Goal: Information Seeking & Learning: Learn about a topic

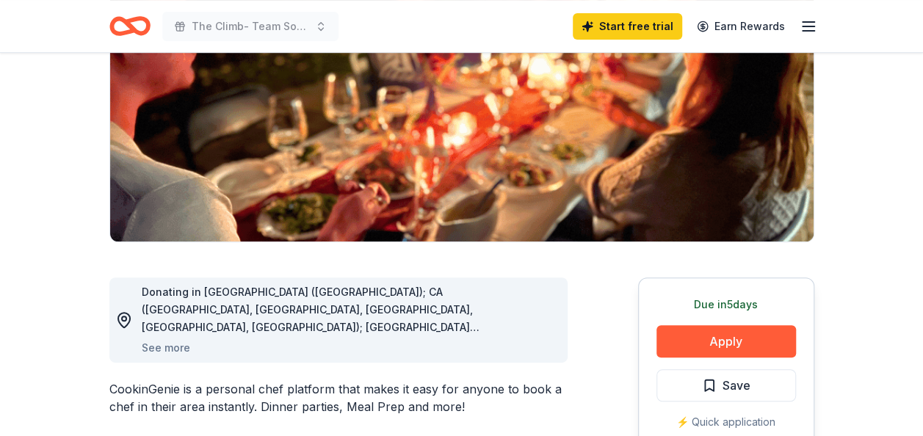
scroll to position [140, 0]
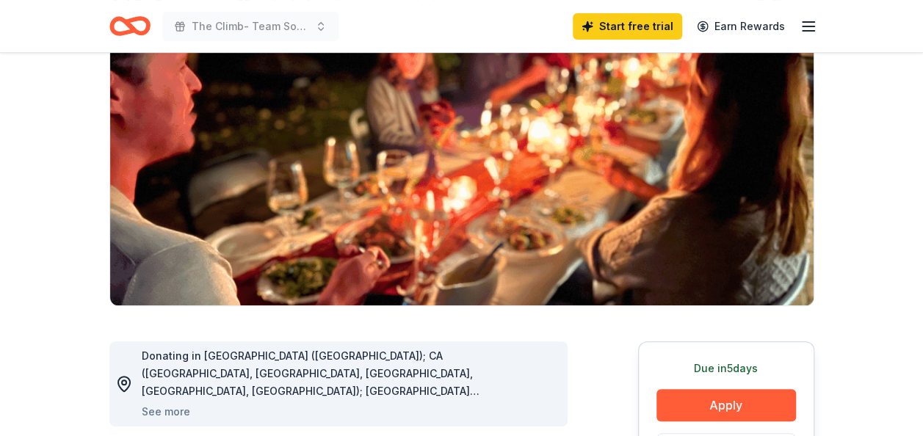
click at [140, 26] on icon "Home" at bounding box center [129, 26] width 41 height 34
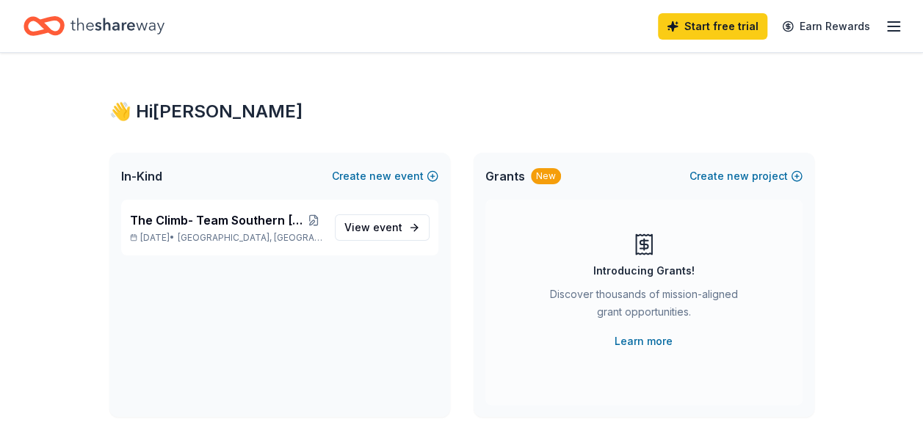
click at [143, 23] on icon "Home" at bounding box center [117, 26] width 94 height 30
click at [255, 217] on span "The Climb- Team Southern [GEOGRAPHIC_DATA]" at bounding box center [217, 220] width 175 height 18
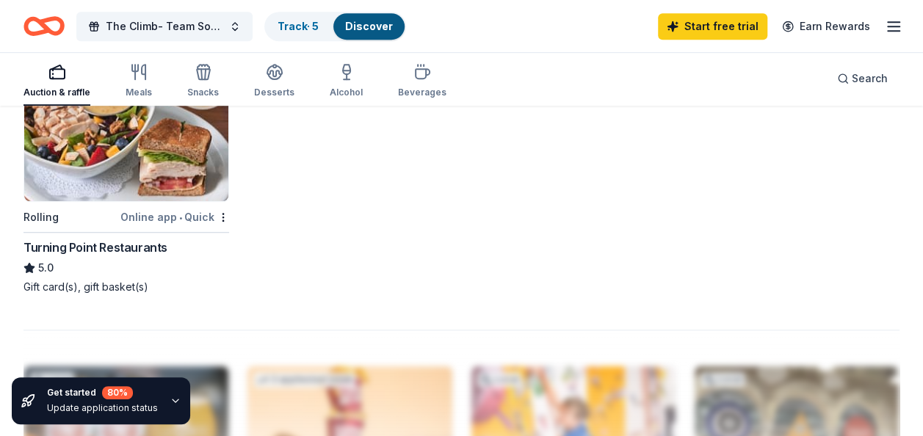
scroll to position [462, 0]
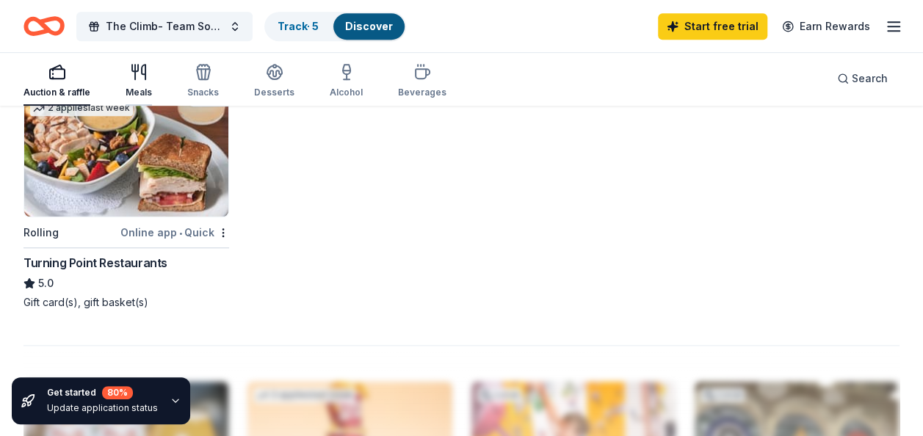
click at [137, 85] on div "Meals" at bounding box center [139, 80] width 26 height 35
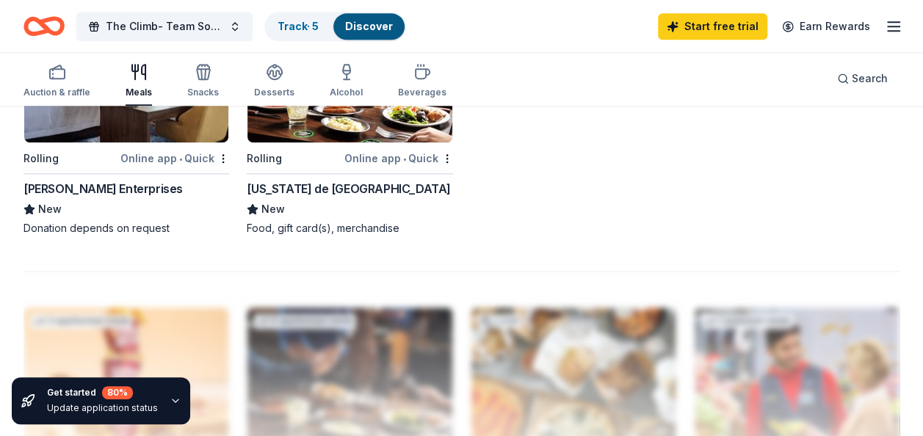
scroll to position [799, 0]
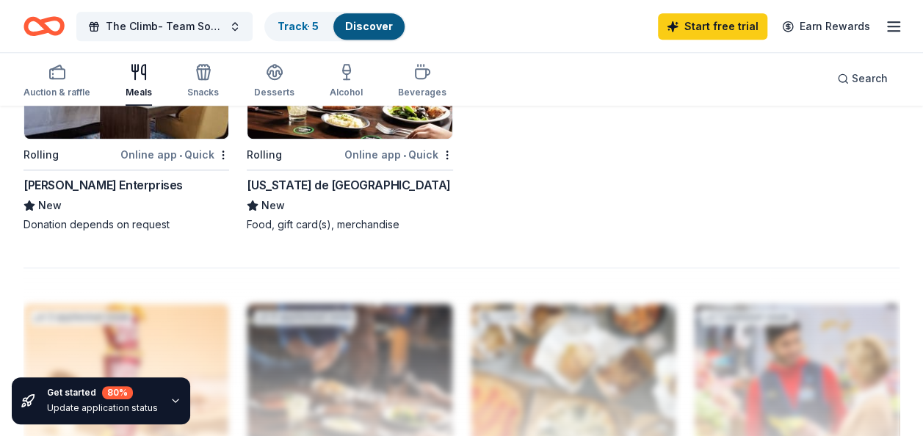
click at [191, 55] on div "Auction & raffle Meals Snacks Desserts Alcohol Beverages Search" at bounding box center [461, 78] width 876 height 54
click at [198, 79] on icon "button" at bounding box center [203, 74] width 13 height 10
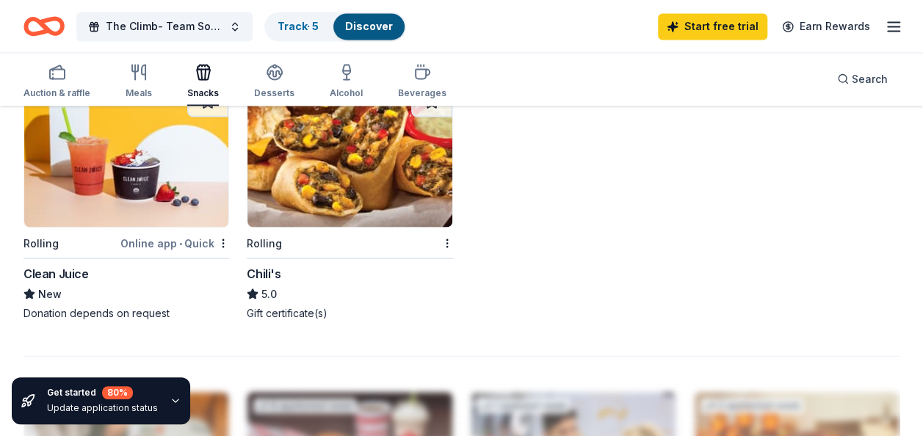
scroll to position [54, 0]
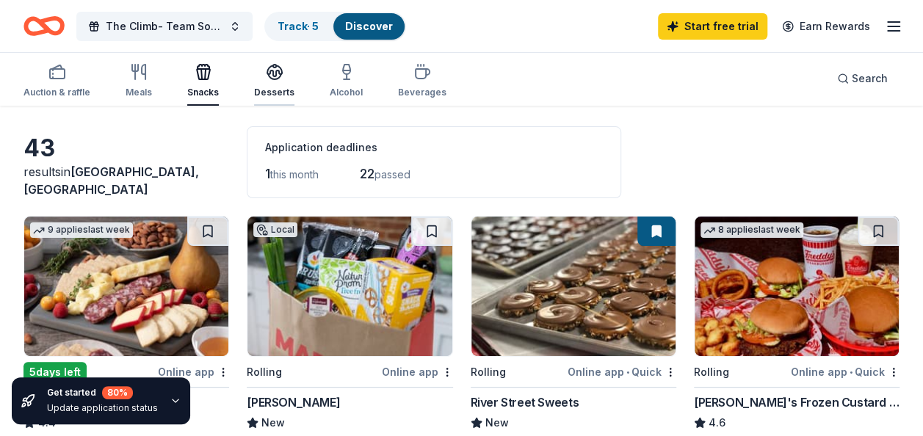
click at [277, 70] on icon "button" at bounding box center [275, 72] width 18 height 18
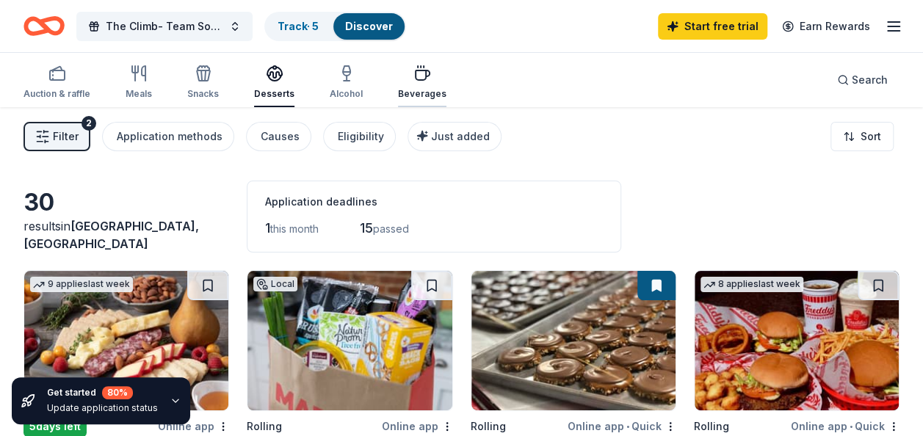
click at [425, 81] on div "button" at bounding box center [422, 74] width 48 height 18
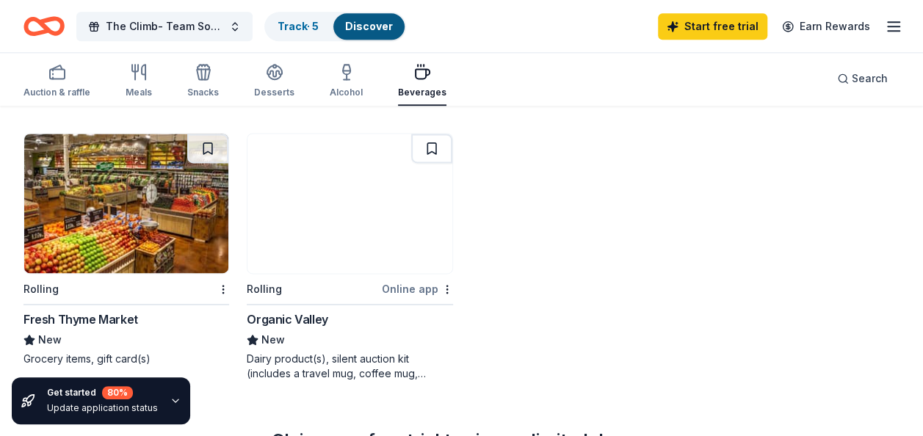
scroll to position [1001, 0]
